Goal: Information Seeking & Learning: Learn about a topic

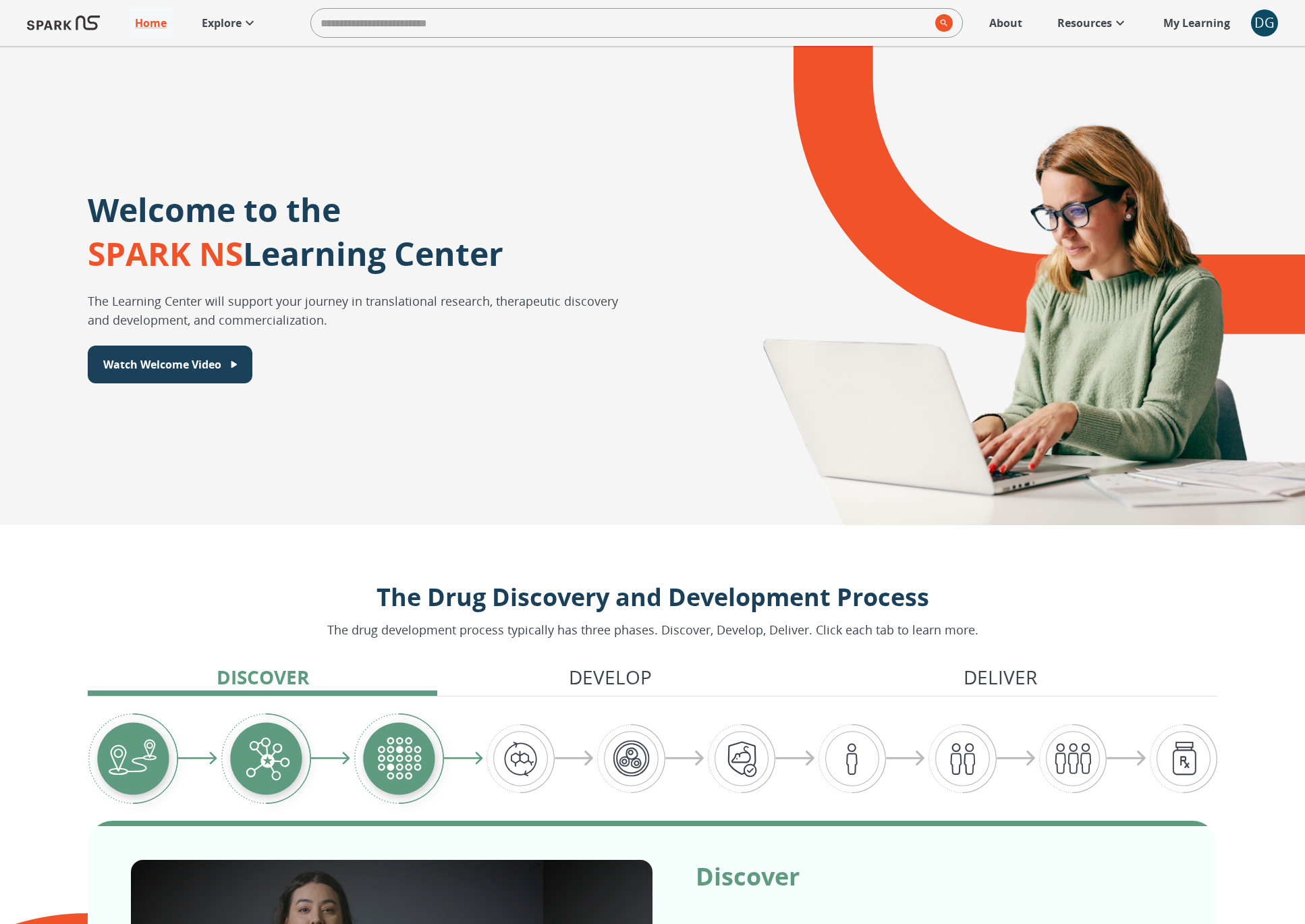
click at [1113, 28] on icon at bounding box center [1120, 23] width 16 height 16
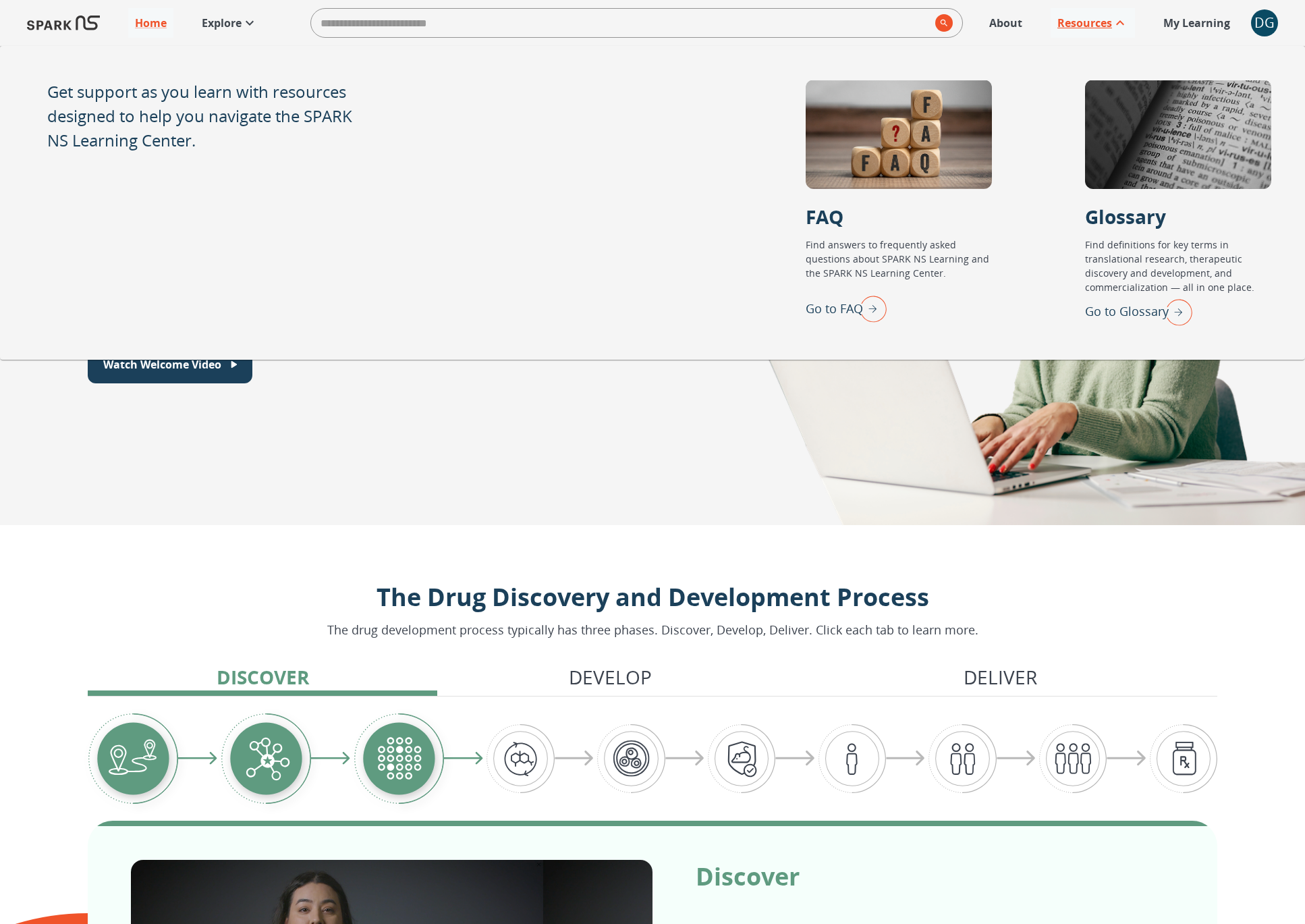
click at [1113, 28] on icon at bounding box center [1120, 23] width 16 height 16
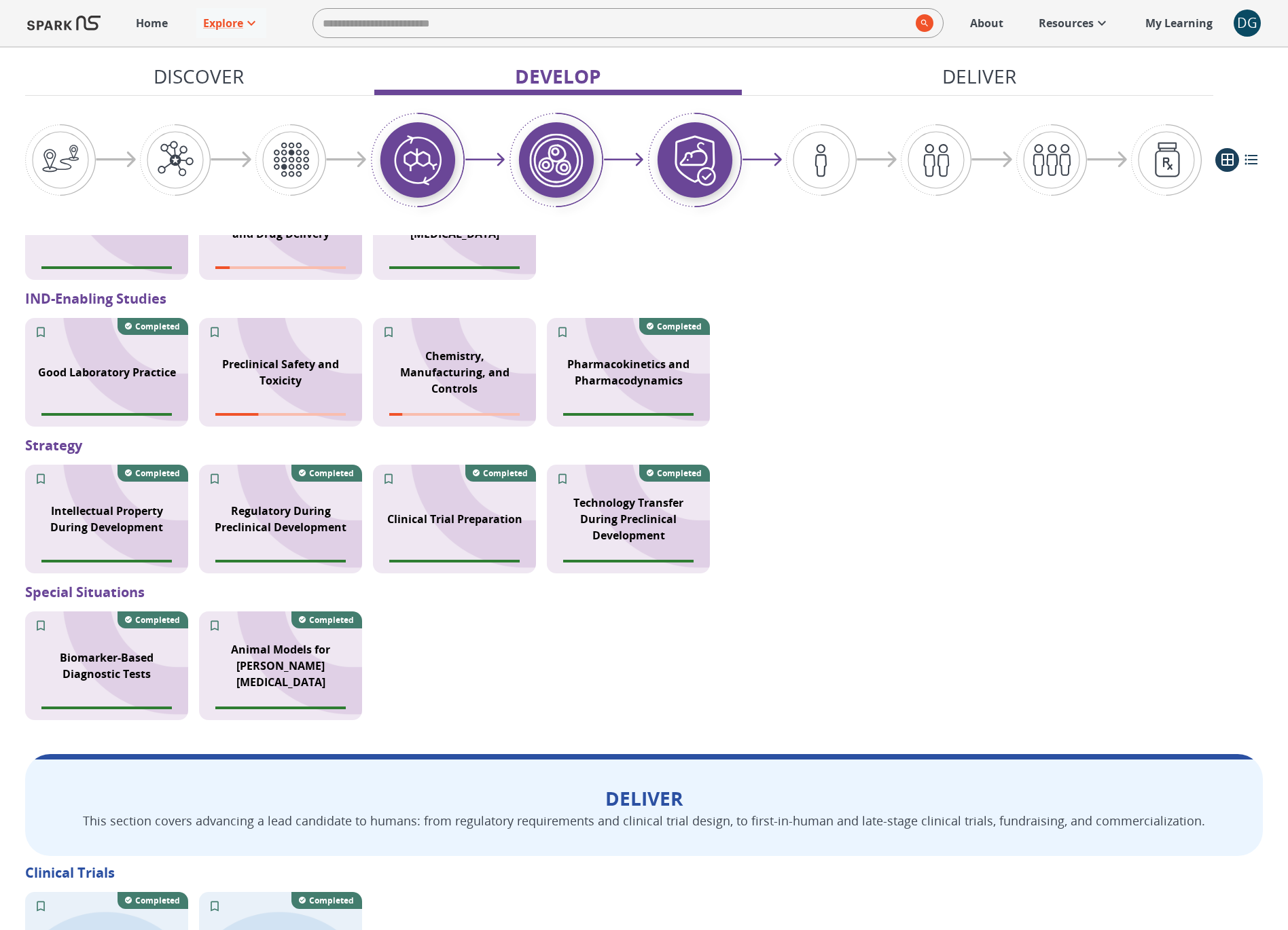
scroll to position [1201, 0]
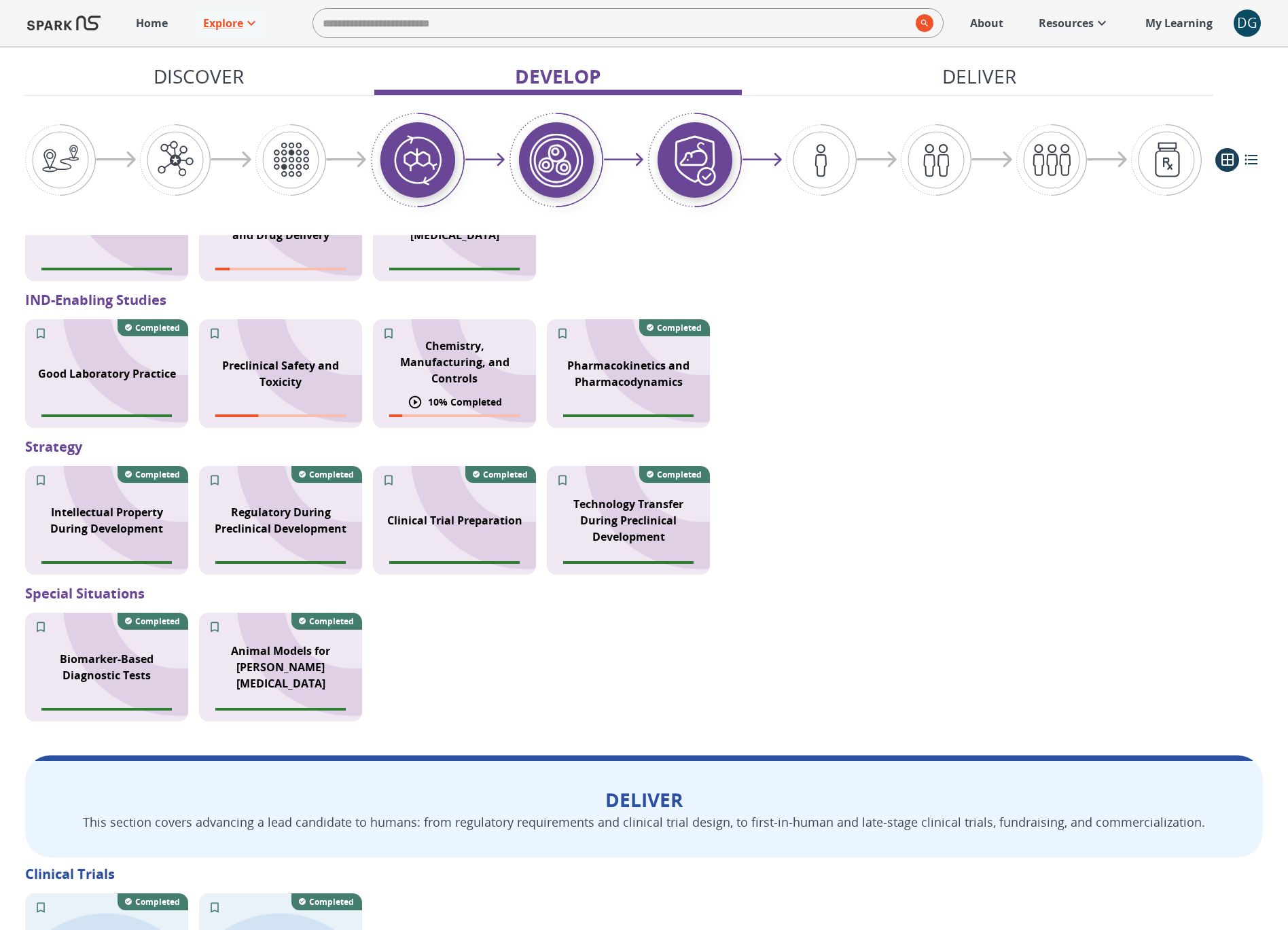
click at [454, 379] on div "Chemistry, Manufacturing, and Controls" at bounding box center [455, 361] width 163 height 65
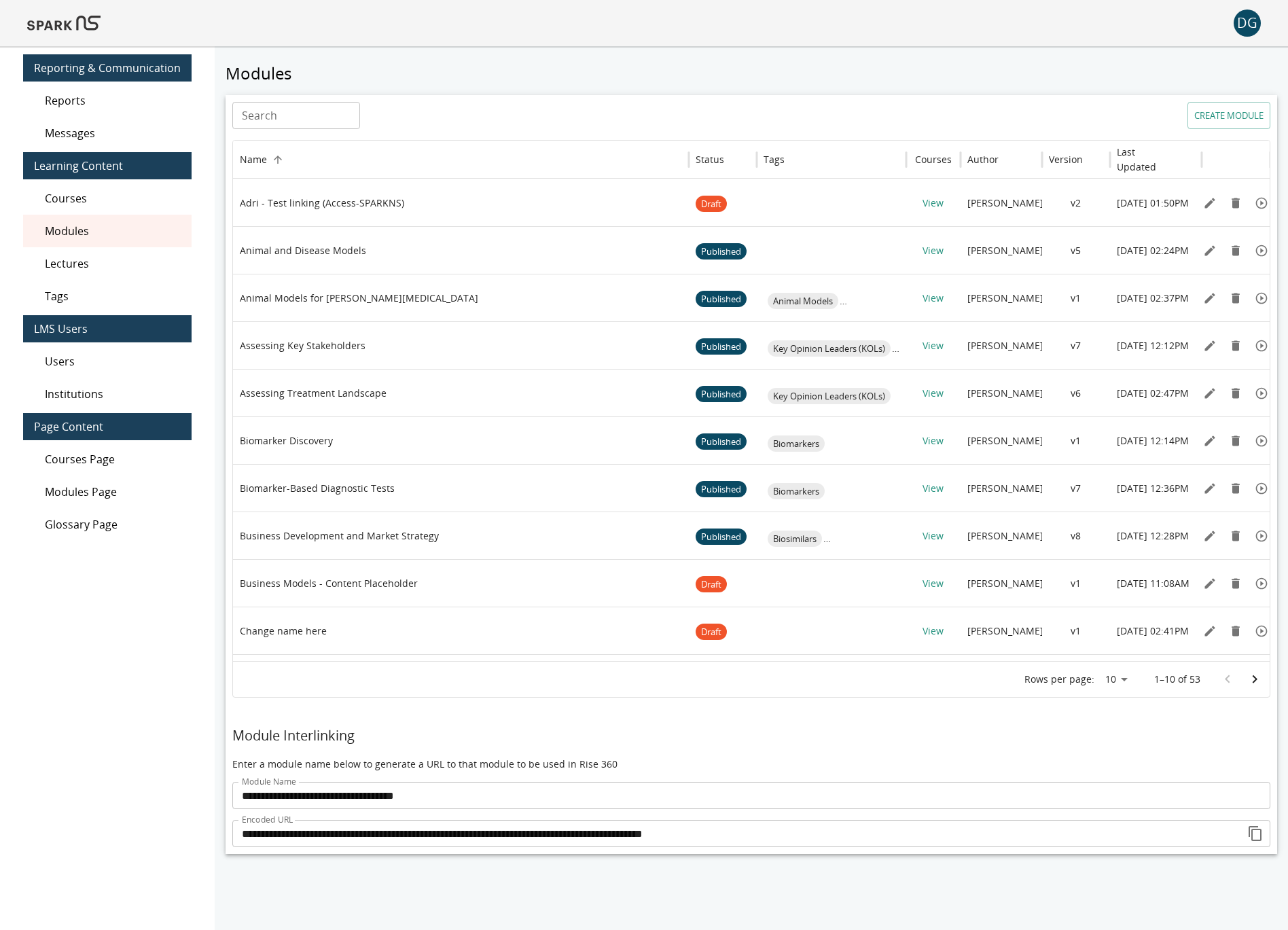
scroll to position [63, 0]
